Goal: Transaction & Acquisition: Purchase product/service

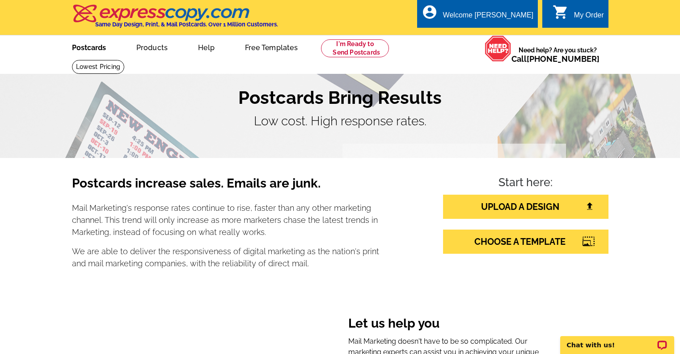
click at [96, 49] on link "Postcards" at bounding box center [89, 46] width 63 height 21
click at [87, 47] on link "Postcards" at bounding box center [89, 46] width 63 height 21
click at [90, 48] on link "Postcards" at bounding box center [89, 46] width 63 height 21
click at [125, 18] on img at bounding box center [161, 13] width 179 height 19
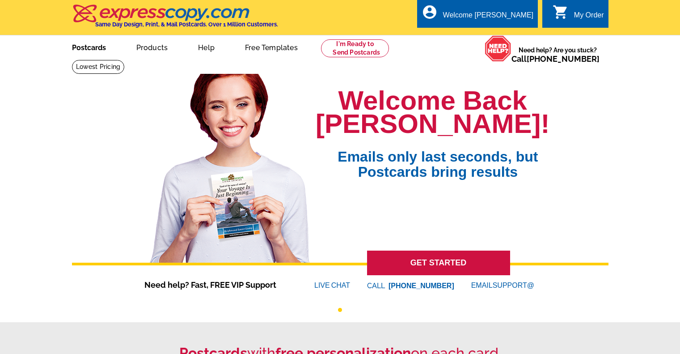
click at [104, 50] on link "Postcards" at bounding box center [89, 46] width 63 height 21
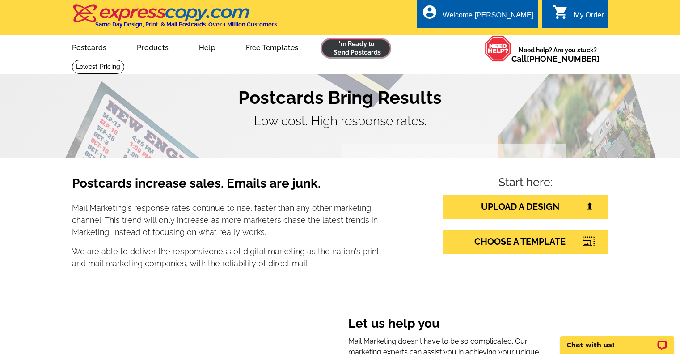
click at [363, 51] on link at bounding box center [356, 48] width 68 height 18
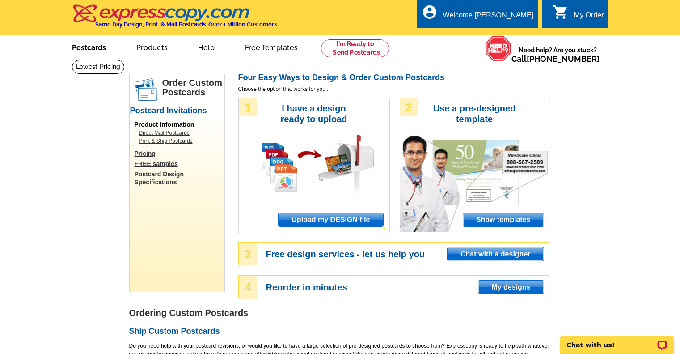
click at [80, 47] on link "Postcards" at bounding box center [89, 46] width 63 height 21
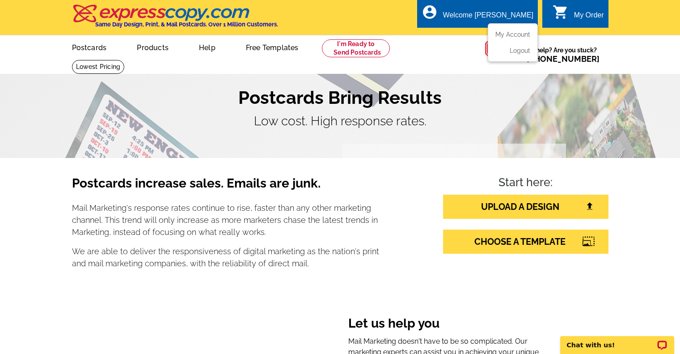
click at [506, 8] on div "account_circle Welcome Matt My Account Logout" at bounding box center [477, 14] width 121 height 28
click at [508, 19] on div "Welcome [PERSON_NAME]" at bounding box center [488, 17] width 90 height 13
click at [595, 15] on div "My Order" at bounding box center [589, 17] width 30 height 13
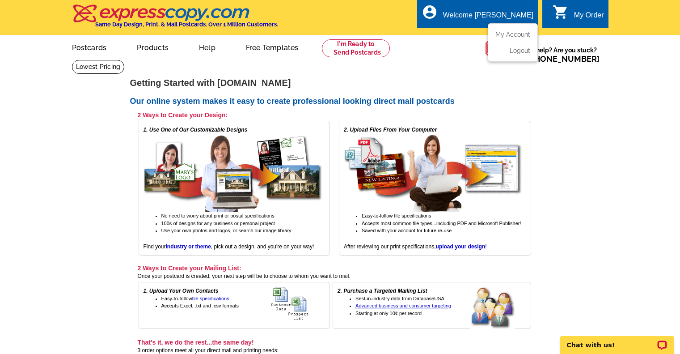
click at [507, 15] on div "Welcome [PERSON_NAME]" at bounding box center [488, 17] width 90 height 13
click at [514, 29] on ul "My Account Logout" at bounding box center [513, 42] width 50 height 38
click at [516, 34] on link "My Account" at bounding box center [511, 34] width 38 height 8
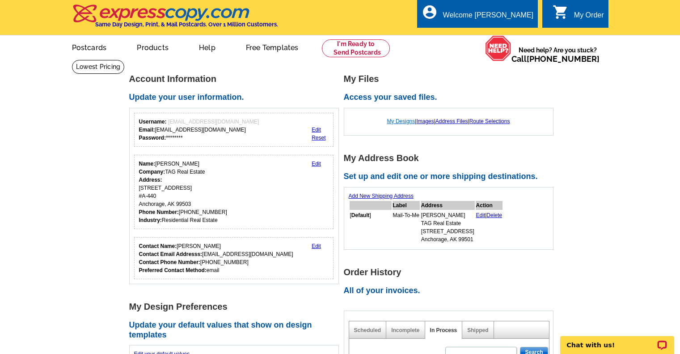
click at [404, 122] on link "My Designs" at bounding box center [401, 121] width 28 height 6
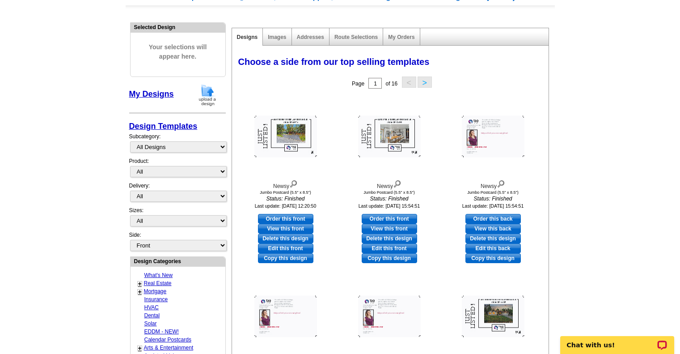
scroll to position [89, 0]
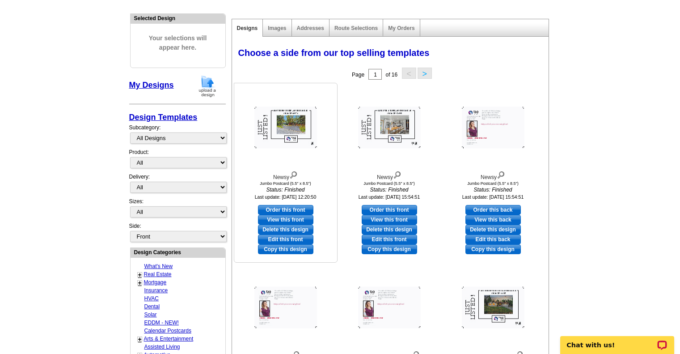
click at [277, 242] on link "Edit this front" at bounding box center [285, 239] width 55 height 10
select select "2"
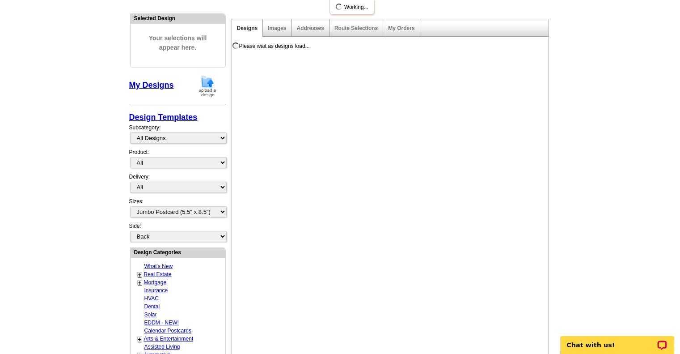
scroll to position [0, 0]
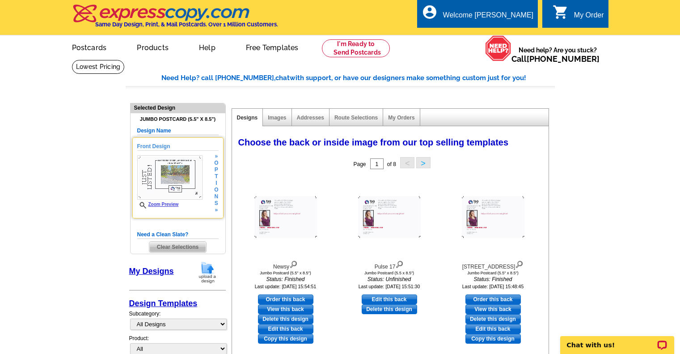
click at [200, 196] on img at bounding box center [169, 177] width 65 height 44
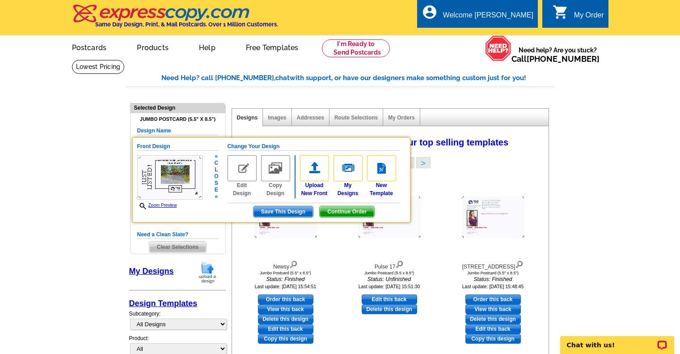
click at [298, 211] on span "Save This Design" at bounding box center [283, 211] width 59 height 11
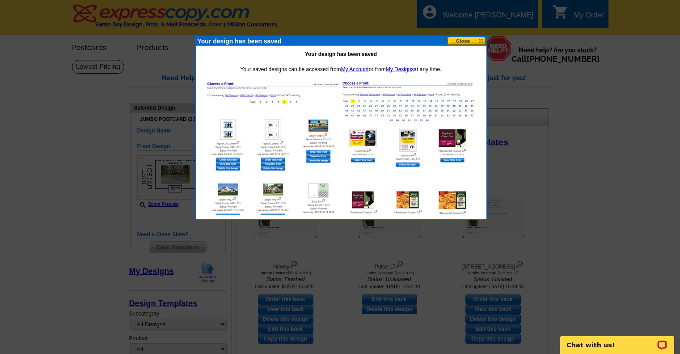
click at [469, 39] on button at bounding box center [466, 41] width 39 height 8
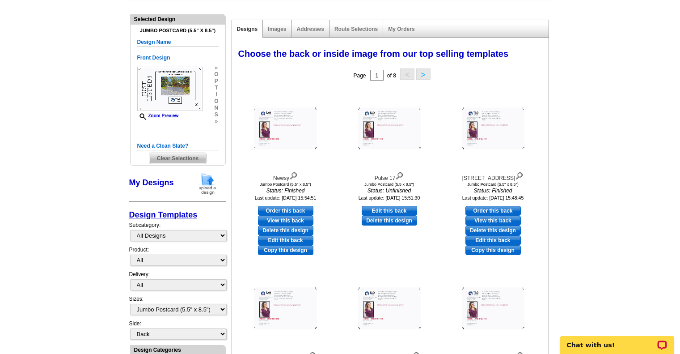
scroll to position [89, 0]
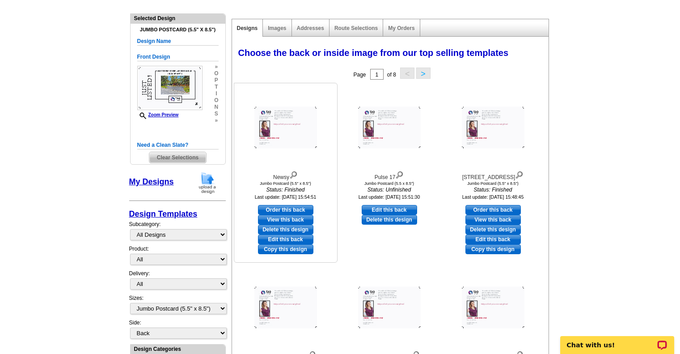
click at [300, 210] on link "Order this back" at bounding box center [285, 210] width 55 height 10
select select "front"
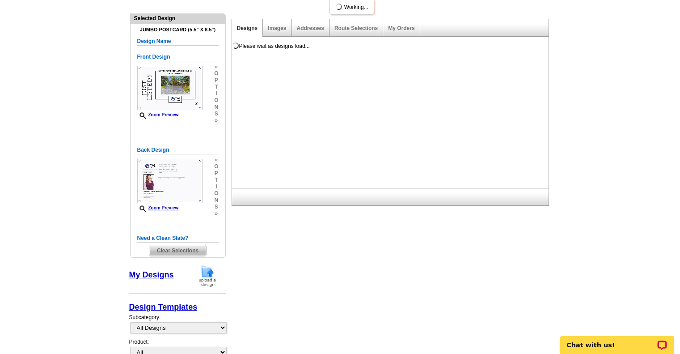
scroll to position [0, 0]
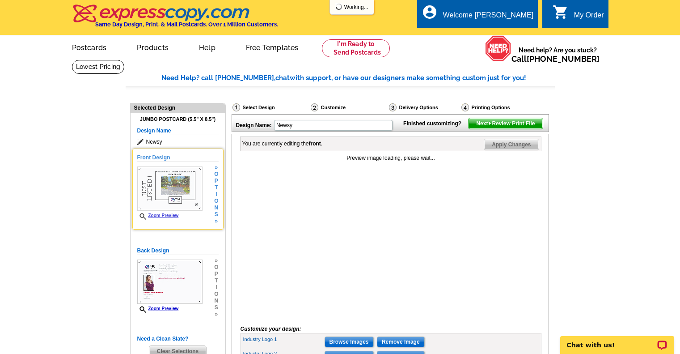
click at [217, 192] on span "i" at bounding box center [216, 194] width 4 height 7
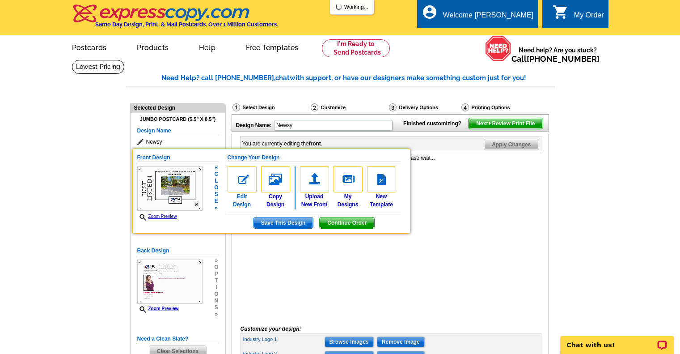
click at [238, 192] on img at bounding box center [242, 179] width 29 height 26
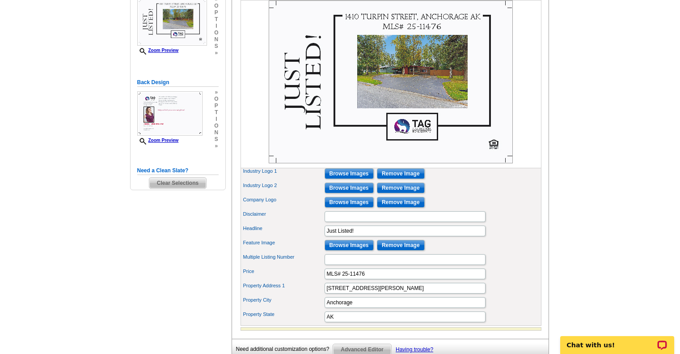
scroll to position [179, 0]
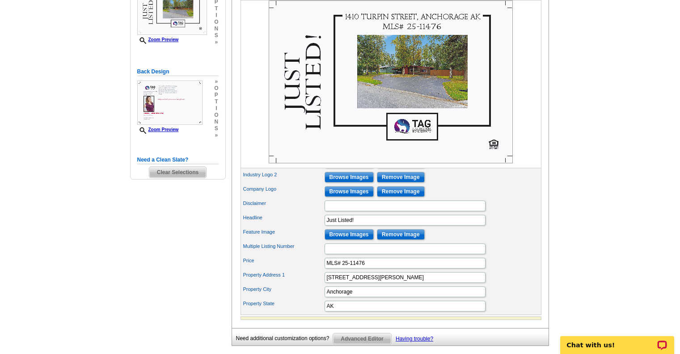
click at [326, 284] on div "Property Address 1 [STREET_ADDRESS][PERSON_NAME]" at bounding box center [390, 277] width 297 height 14
drag, startPoint x: 326, startPoint y: 292, endPoint x: 419, endPoint y: 296, distance: 93.5
click at [419, 283] on input "[STREET_ADDRESS][PERSON_NAME]" at bounding box center [405, 277] width 161 height 11
paste input "[STREET_ADDRESS][PERSON_NAME]"
type input "[STREET_ADDRESS][PERSON_NAME]"
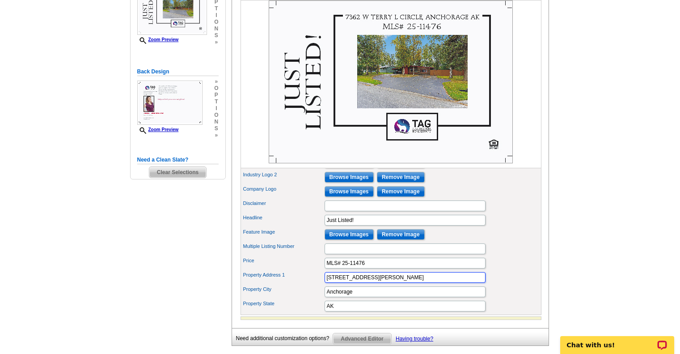
scroll to position [0, 0]
drag, startPoint x: 342, startPoint y: 277, endPoint x: 385, endPoint y: 281, distance: 43.5
click at [385, 268] on input "MLS# 25-11476" at bounding box center [405, 263] width 161 height 11
paste input "25-11517"
click at [350, 268] on input "MLS# 25-11517" at bounding box center [405, 263] width 161 height 11
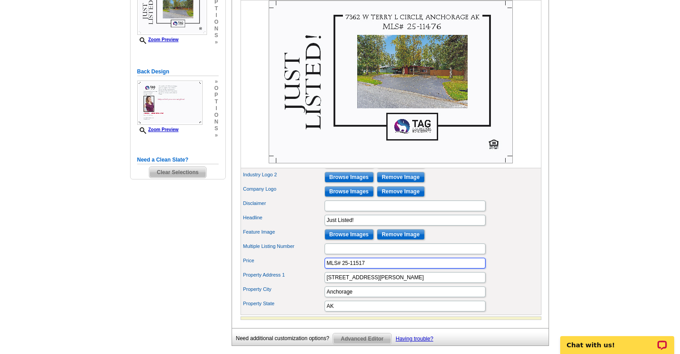
type input "MLS# 25-11517"
click at [534, 241] on div "Feature Image Browse Images Remove Image" at bounding box center [390, 234] width 297 height 14
click at [367, 240] on input "Browse Images" at bounding box center [349, 234] width 49 height 11
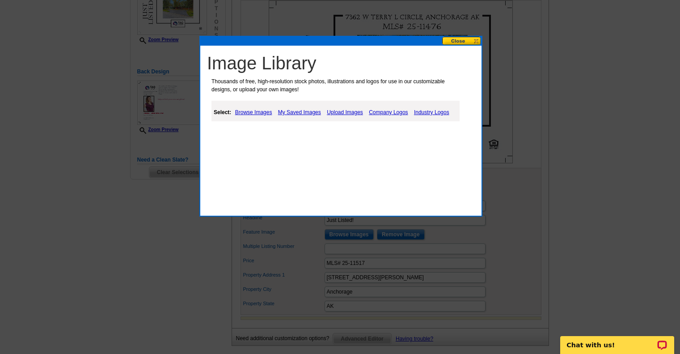
click at [259, 109] on link "Browse Images" at bounding box center [254, 112] width 42 height 11
click at [345, 104] on div "Select: Browse Images My Saved Images Upload Images Company Logos Industry Logos" at bounding box center [335, 111] width 248 height 21
click at [348, 112] on link "Upload Images" at bounding box center [346, 112] width 41 height 11
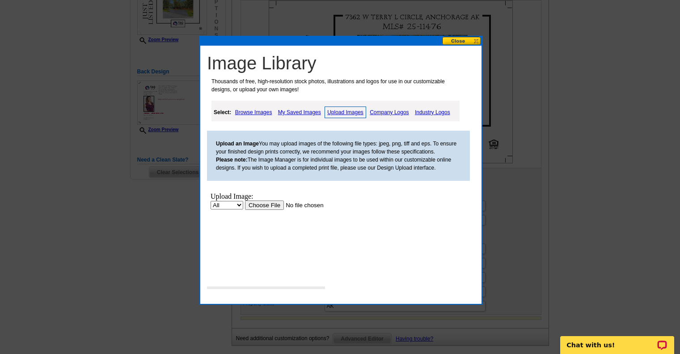
click at [275, 205] on input "file" at bounding box center [301, 204] width 113 height 9
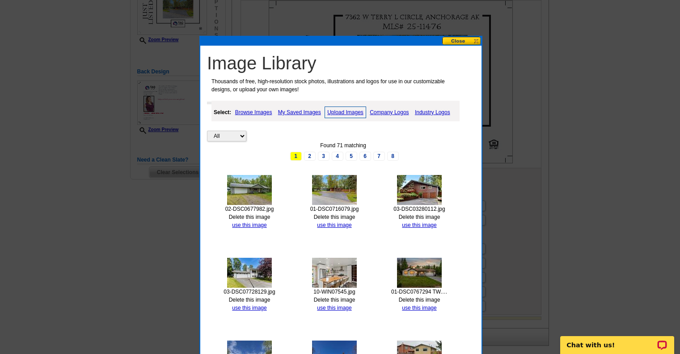
click at [251, 226] on link "use this image" at bounding box center [249, 225] width 34 height 6
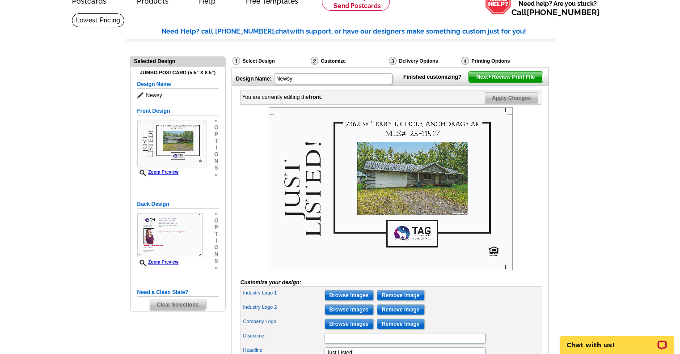
scroll to position [45, 0]
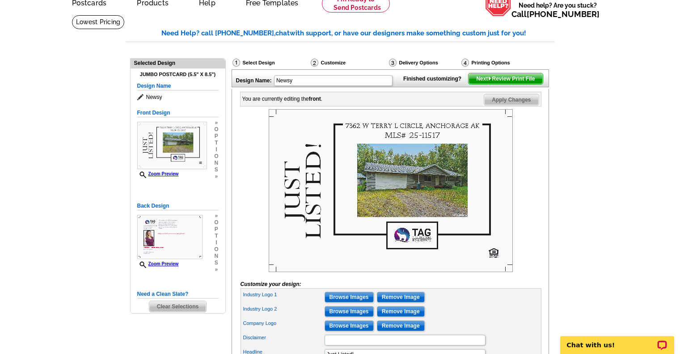
click at [506, 84] on span "Next Review Print File" at bounding box center [506, 78] width 74 height 11
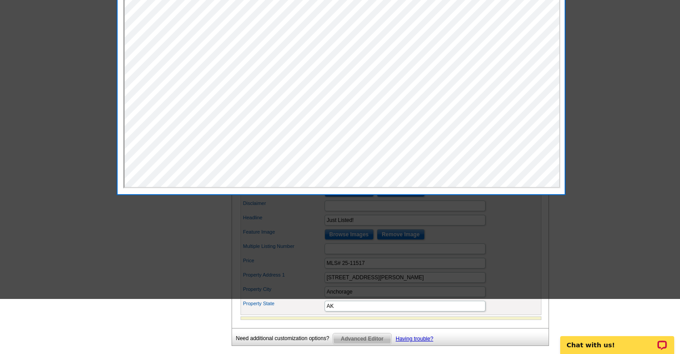
scroll to position [0, 0]
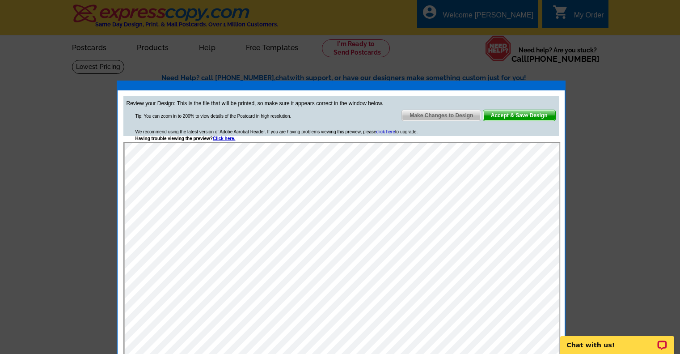
click at [504, 115] on span "Accept & Save Design" at bounding box center [519, 115] width 72 height 11
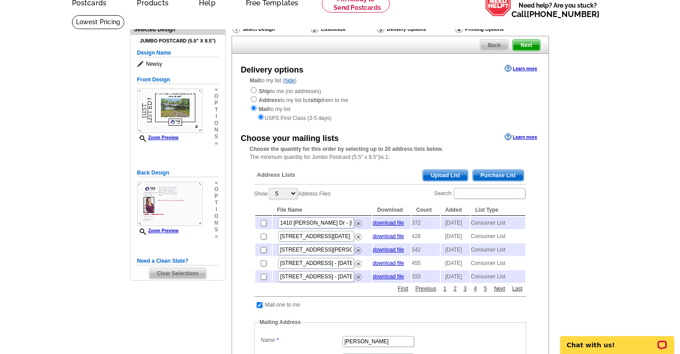
click at [507, 177] on span "Purchase List" at bounding box center [498, 175] width 51 height 11
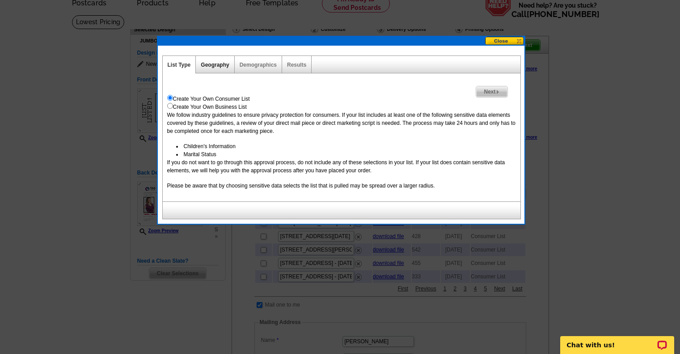
click at [225, 66] on link "Geography" at bounding box center [215, 65] width 28 height 6
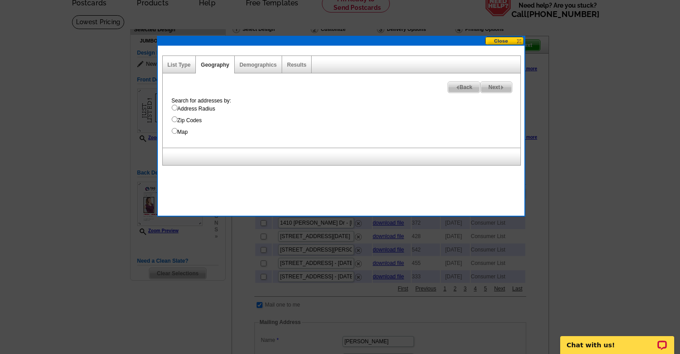
click at [211, 108] on label "Address Radius" at bounding box center [346, 109] width 349 height 8
click at [178, 108] on input "Address Radius" at bounding box center [175, 108] width 6 height 6
radio input "true"
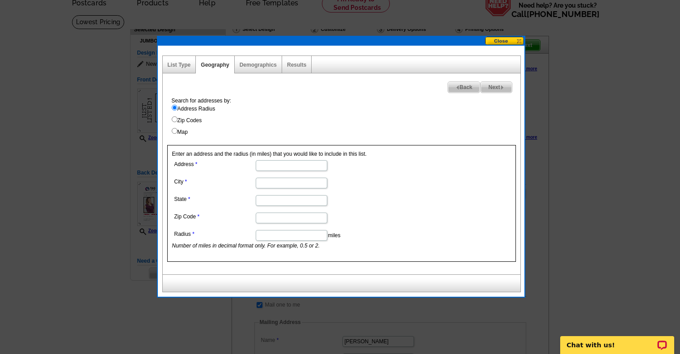
click at [270, 167] on input "Address" at bounding box center [292, 165] width 72 height 11
type input "7362 W Terry L Cir"
type input "Anchorage"
type input "AK"
type input "99623"
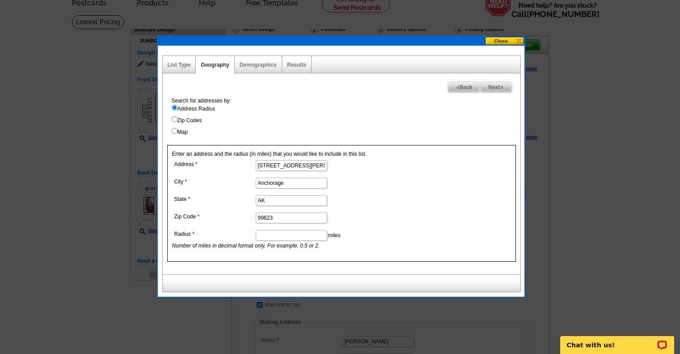
click at [318, 239] on input "Radius" at bounding box center [292, 235] width 72 height 11
type input ".25"
click at [265, 61] on div "Demographics" at bounding box center [258, 64] width 47 height 17
click at [265, 63] on link "Demographics" at bounding box center [258, 65] width 37 height 6
select select
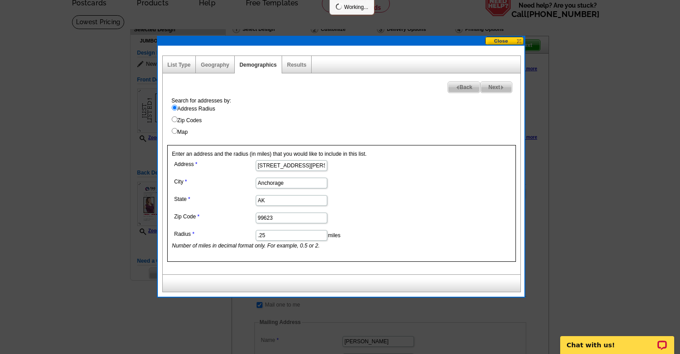
select select
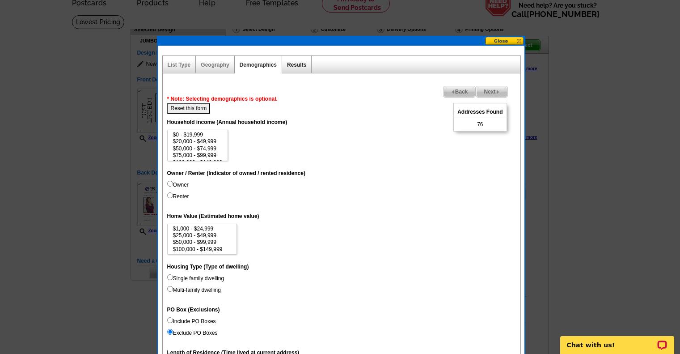
click at [300, 64] on link "Results" at bounding box center [296, 65] width 19 height 6
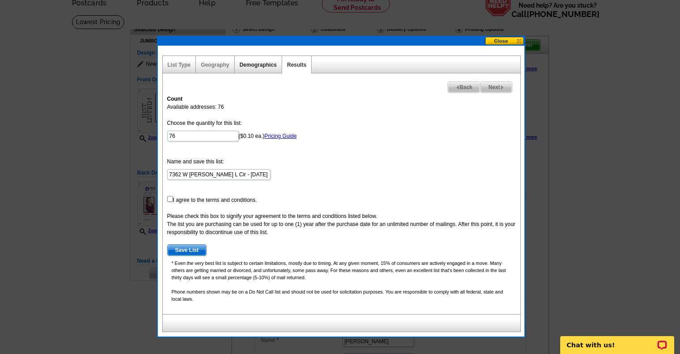
click at [253, 62] on link "Demographics" at bounding box center [258, 65] width 37 height 6
select select
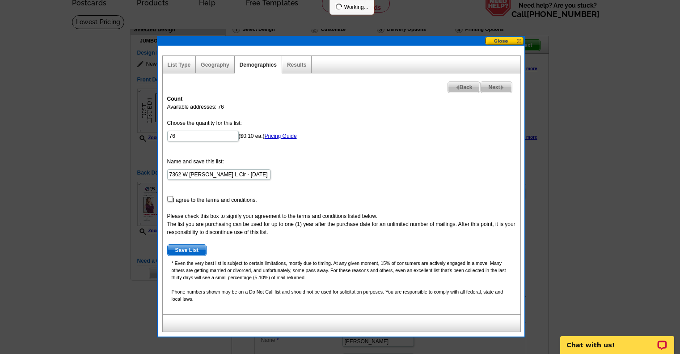
select select
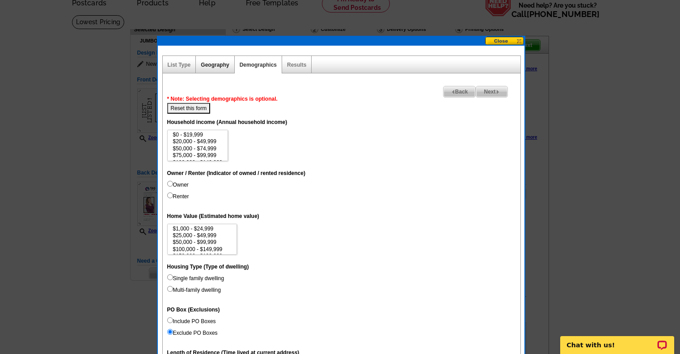
click at [224, 65] on link "Geography" at bounding box center [215, 65] width 28 height 6
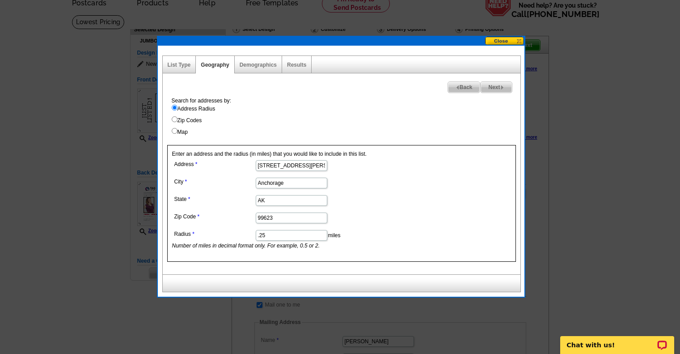
drag, startPoint x: 269, startPoint y: 231, endPoint x: 241, endPoint y: 229, distance: 28.7
click at [241, 229] on dd ".25 miles Number of miles in decimal format only. For example, 0.5 or 2." at bounding box center [291, 239] width 238 height 22
type input "1"
click at [292, 65] on link "Results" at bounding box center [296, 65] width 19 height 6
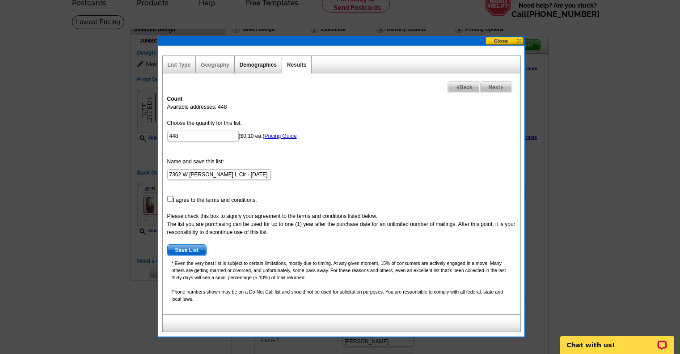
click at [244, 64] on link "Demographics" at bounding box center [258, 65] width 37 height 6
select select
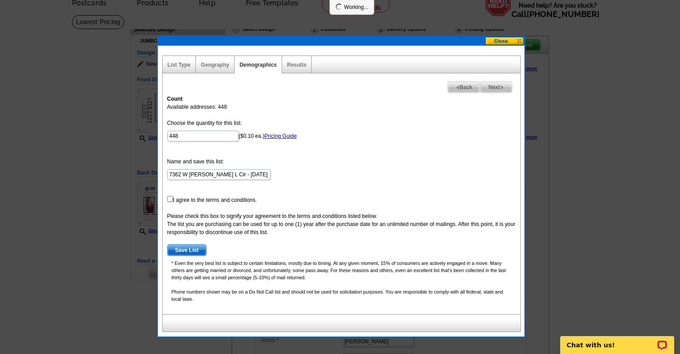
select select
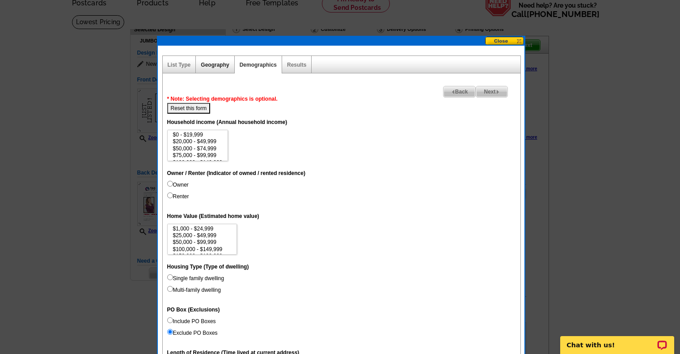
click at [223, 62] on link "Geography" at bounding box center [215, 65] width 28 height 6
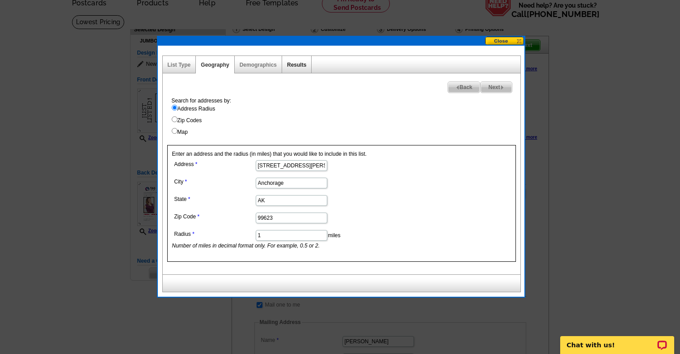
click at [292, 63] on link "Results" at bounding box center [296, 65] width 19 height 6
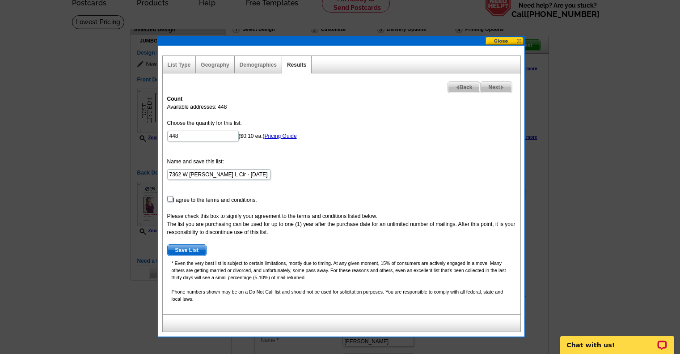
click at [171, 197] on input "checkbox" at bounding box center [170, 199] width 6 height 6
checkbox input "true"
click at [229, 279] on p "* Even the very best list is subject to certain limitations, mostly due to timi…" at bounding box center [341, 269] width 349 height 21
click at [201, 251] on span "Save List" at bounding box center [187, 250] width 39 height 11
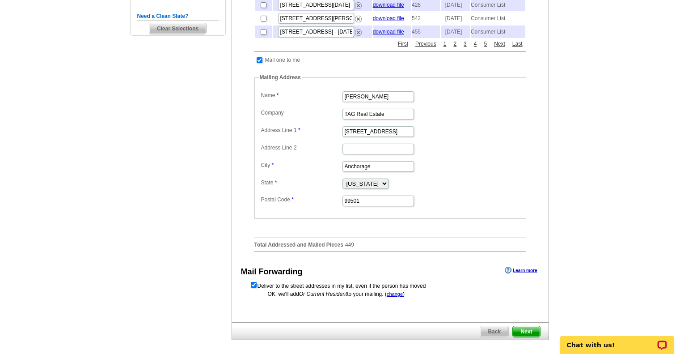
scroll to position [313, 0]
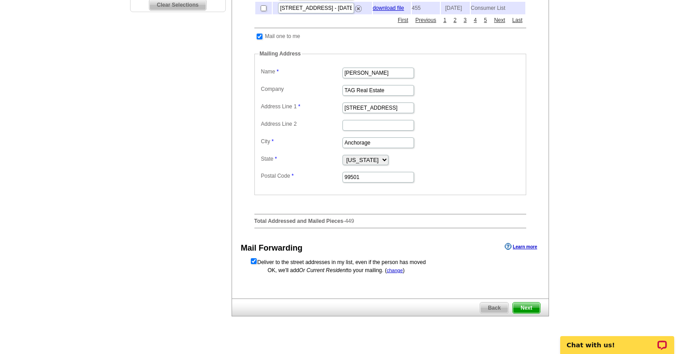
click at [529, 313] on span "Next" at bounding box center [526, 307] width 27 height 11
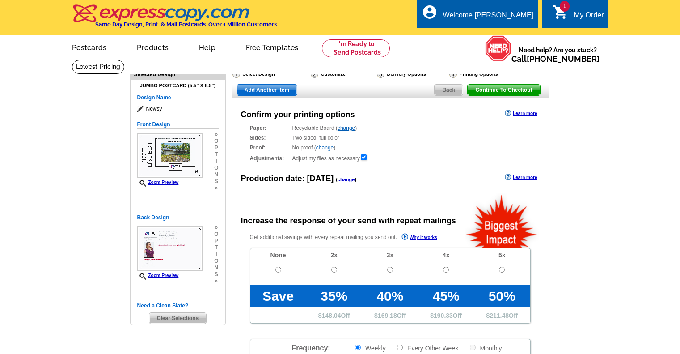
radio input "false"
click at [280, 272] on input "radio" at bounding box center [278, 269] width 6 height 6
radio input "true"
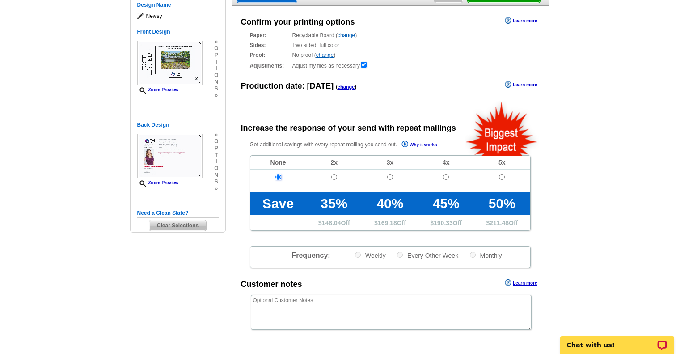
scroll to position [224, 0]
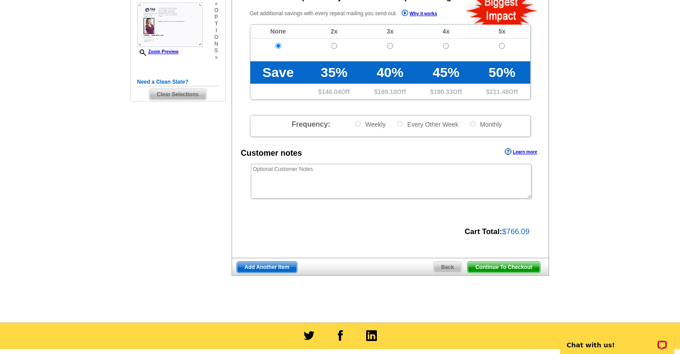
click at [508, 267] on span "Continue To Checkout" at bounding box center [504, 267] width 72 height 11
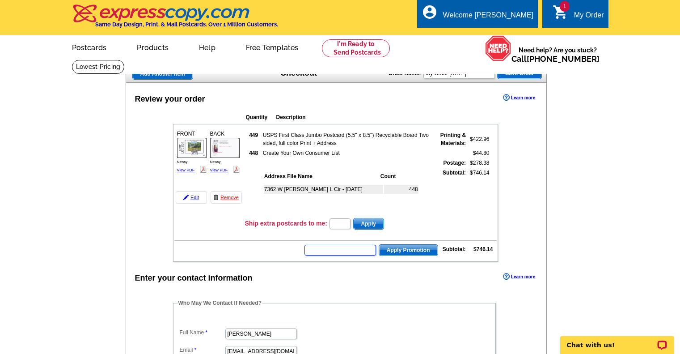
click at [368, 258] on table "FRONT Newsy View PDF" at bounding box center [335, 193] width 325 height 138
type input "hurry40"
click at [413, 251] on span "Apply Promotion" at bounding box center [408, 250] width 59 height 11
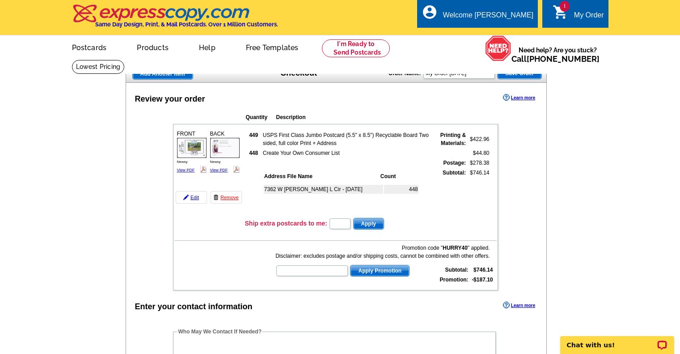
click at [418, 190] on td "448" at bounding box center [401, 189] width 34 height 9
drag, startPoint x: 233, startPoint y: 197, endPoint x: 382, endPoint y: 29, distance: 224.2
click at [233, 197] on link "Remove" at bounding box center [226, 197] width 31 height 13
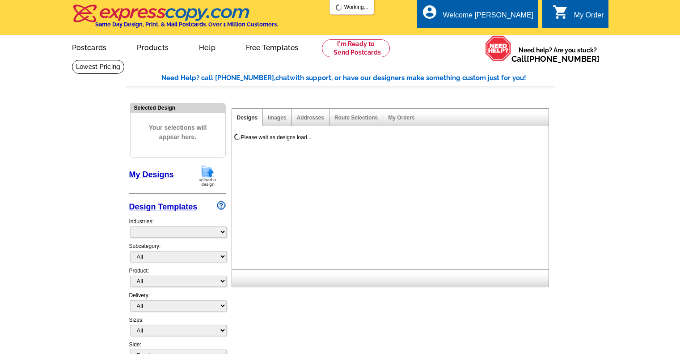
select select "785"
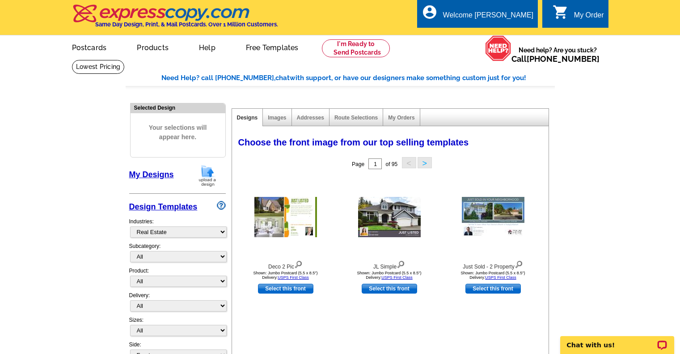
click at [156, 179] on link "My Designs" at bounding box center [151, 174] width 45 height 9
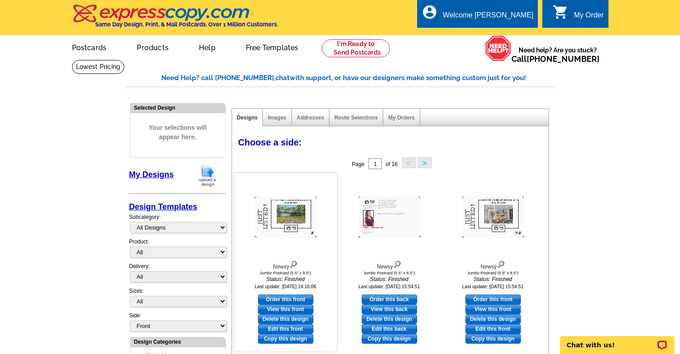
click at [297, 300] on link "Order this front" at bounding box center [285, 299] width 55 height 10
select select "2"
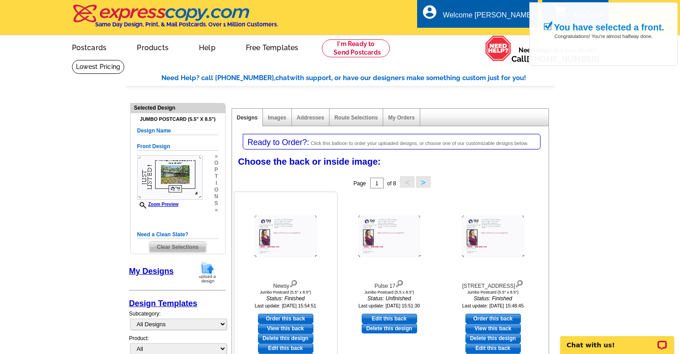
click at [295, 319] on link "Order this back" at bounding box center [285, 318] width 55 height 10
select select "front"
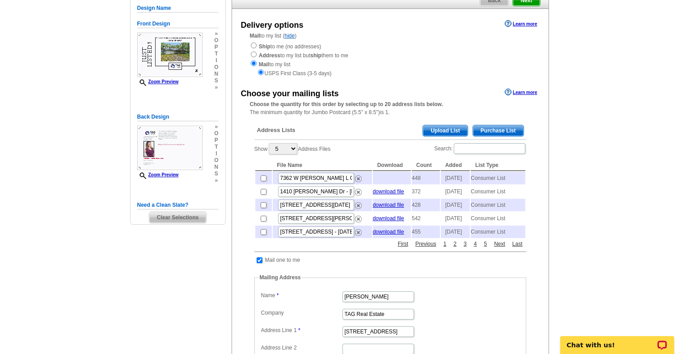
click at [493, 132] on span "Purchase List" at bounding box center [498, 130] width 51 height 11
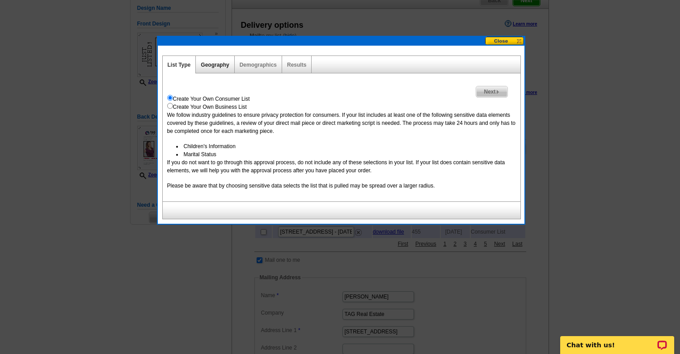
click at [228, 65] on link "Geography" at bounding box center [215, 65] width 28 height 6
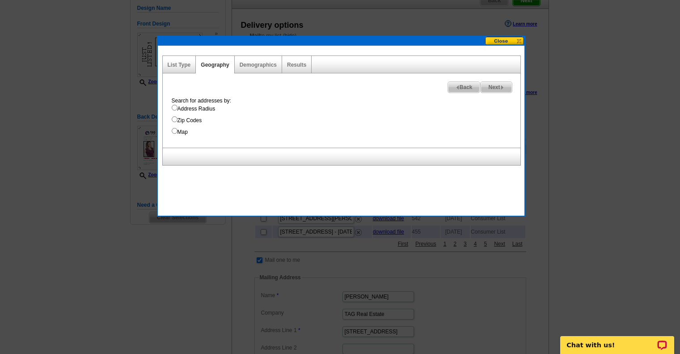
click at [192, 110] on label "Address Radius" at bounding box center [346, 109] width 349 height 8
click at [178, 110] on input "Address Radius" at bounding box center [175, 108] width 6 height 6
radio input "true"
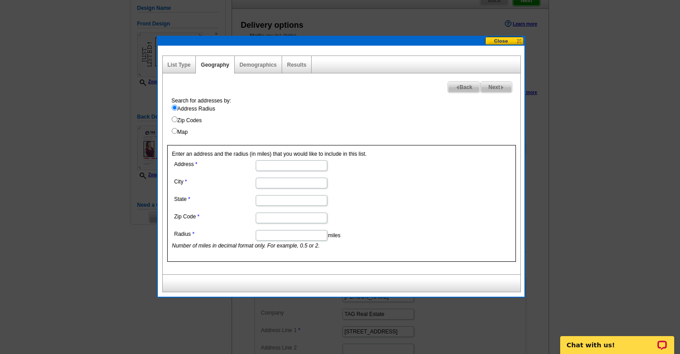
click at [275, 167] on input "Address" at bounding box center [292, 165] width 72 height 11
paste input "25-11517"
type input "25-11517"
paste input "7362 W Terry L Circle"
type input "7362 W Terry L Circle"
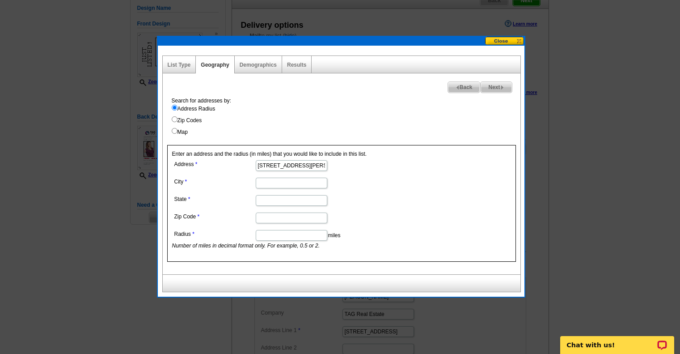
click at [307, 180] on input "City" at bounding box center [292, 183] width 72 height 11
type input "Wasilla"
type input "AK"
type input "99623"
type input ".5"
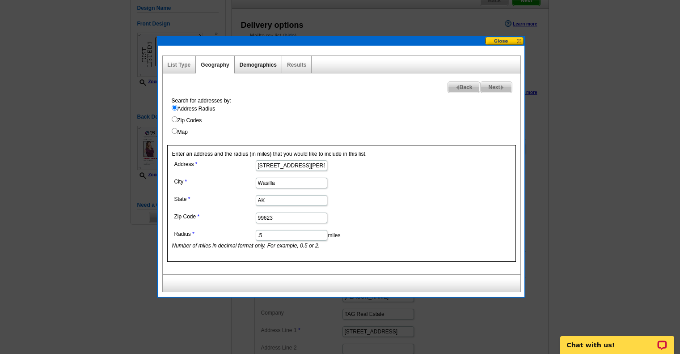
click at [258, 63] on link "Demographics" at bounding box center [258, 65] width 37 height 6
select select
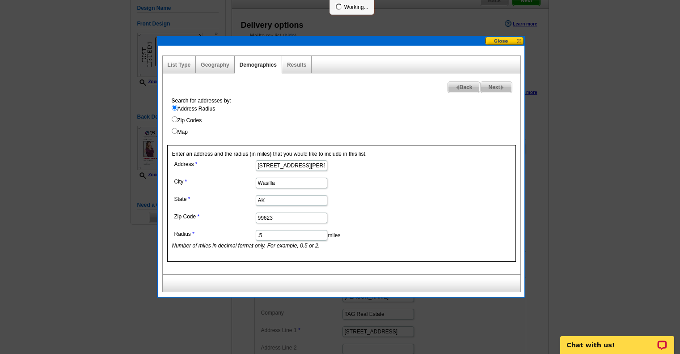
select select
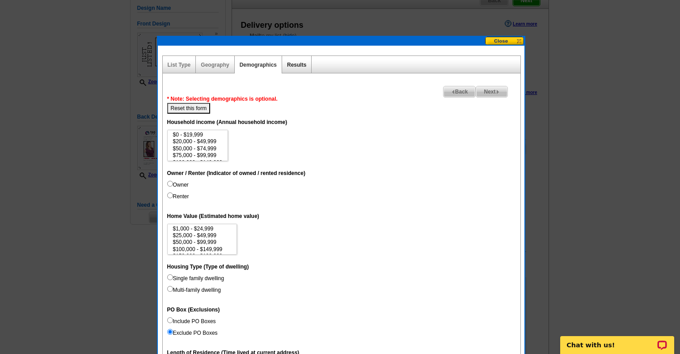
click at [293, 65] on link "Results" at bounding box center [296, 65] width 19 height 6
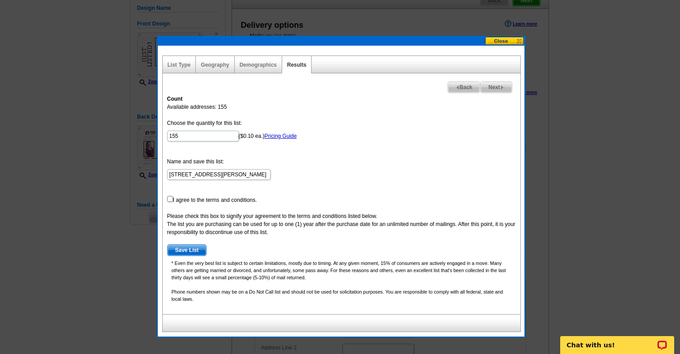
click at [216, 199] on form "Choose the quantity for this list: 155 ($0.10 ea.) Pricing Guide Name and save …" at bounding box center [341, 187] width 349 height 137
click at [169, 199] on input "checkbox" at bounding box center [170, 199] width 6 height 6
checkbox input "true"
click at [183, 247] on span "Save List" at bounding box center [187, 250] width 39 height 11
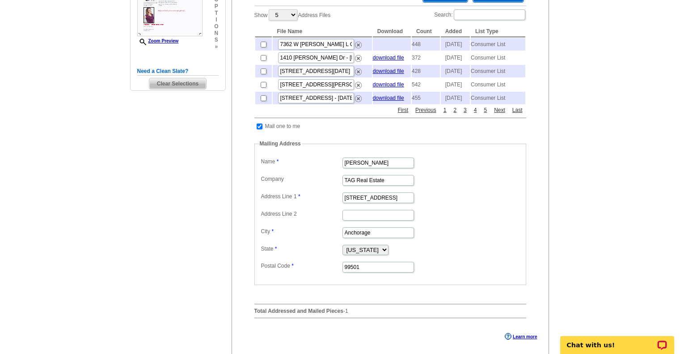
scroll to position [224, 0]
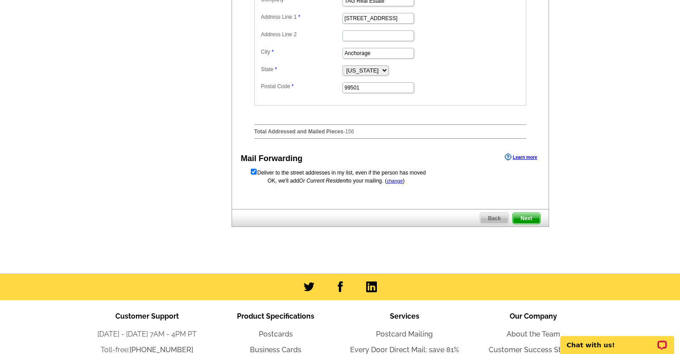
click at [524, 224] on span "Next" at bounding box center [526, 218] width 27 height 11
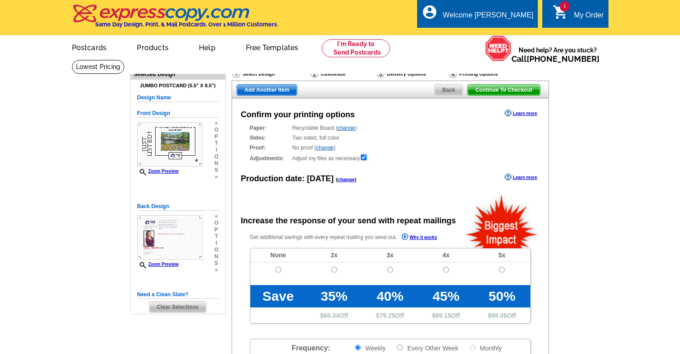
radio input "false"
click at [275, 268] on td at bounding box center [278, 273] width 56 height 23
click at [276, 269] on input "radio" at bounding box center [278, 269] width 6 height 6
radio input "true"
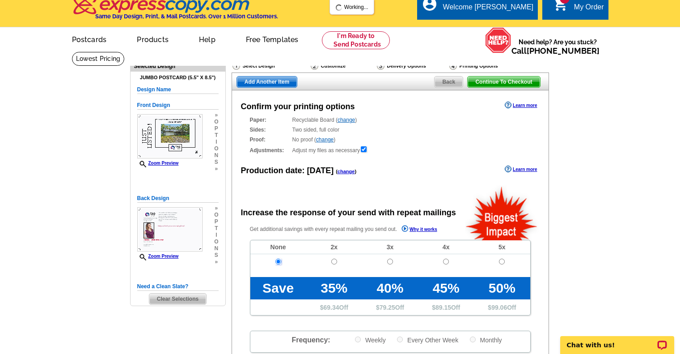
scroll to position [179, 0]
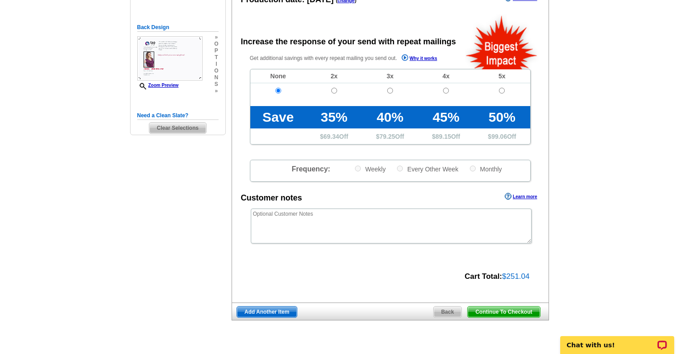
drag, startPoint x: 502, startPoint y: 313, endPoint x: 356, endPoint y: 309, distance: 145.4
click at [501, 316] on span "Continue To Checkout" at bounding box center [504, 311] width 72 height 11
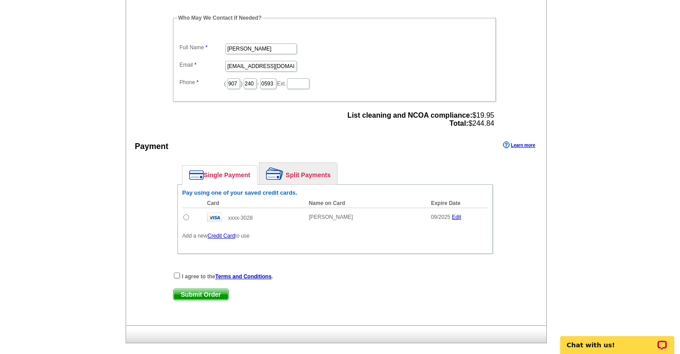
scroll to position [358, 0]
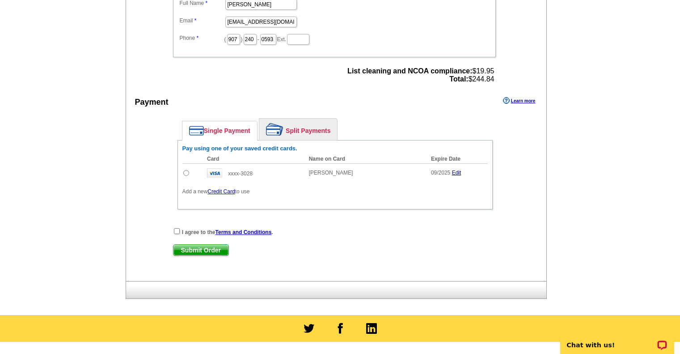
click at [185, 175] on input "radio" at bounding box center [186, 173] width 6 height 6
radio input "true"
click at [177, 231] on input "checkbox" at bounding box center [177, 231] width 6 height 6
checkbox input "true"
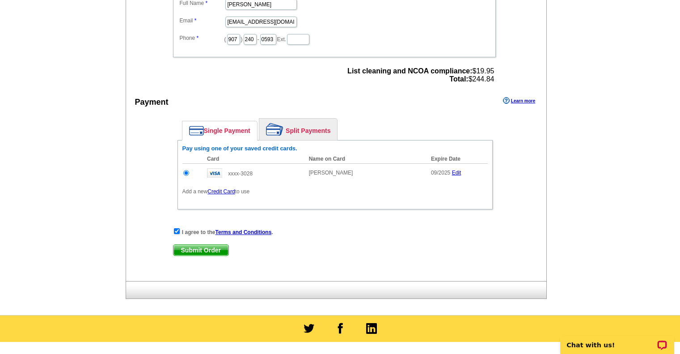
click at [193, 257] on div "I agree to the Terms and Conditions . Submit Order Submit Order" at bounding box center [335, 245] width 324 height 37
click at [197, 253] on span "Submit Order" at bounding box center [200, 250] width 55 height 11
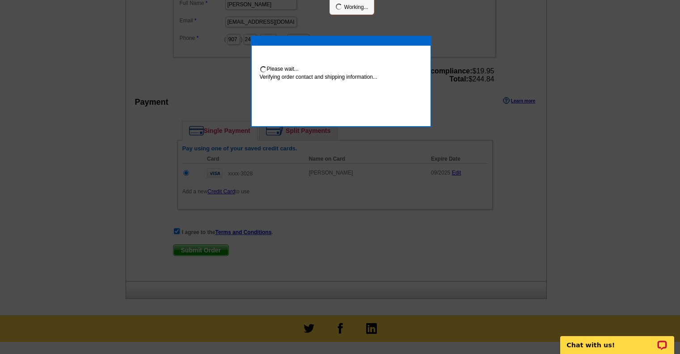
scroll to position [354, 0]
